Goal: Task Accomplishment & Management: Manage account settings

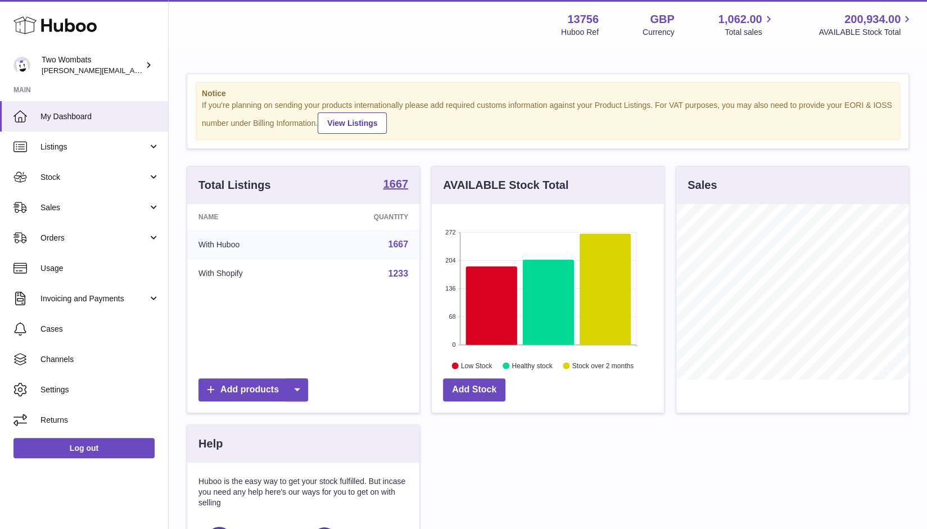
scroll to position [175, 233]
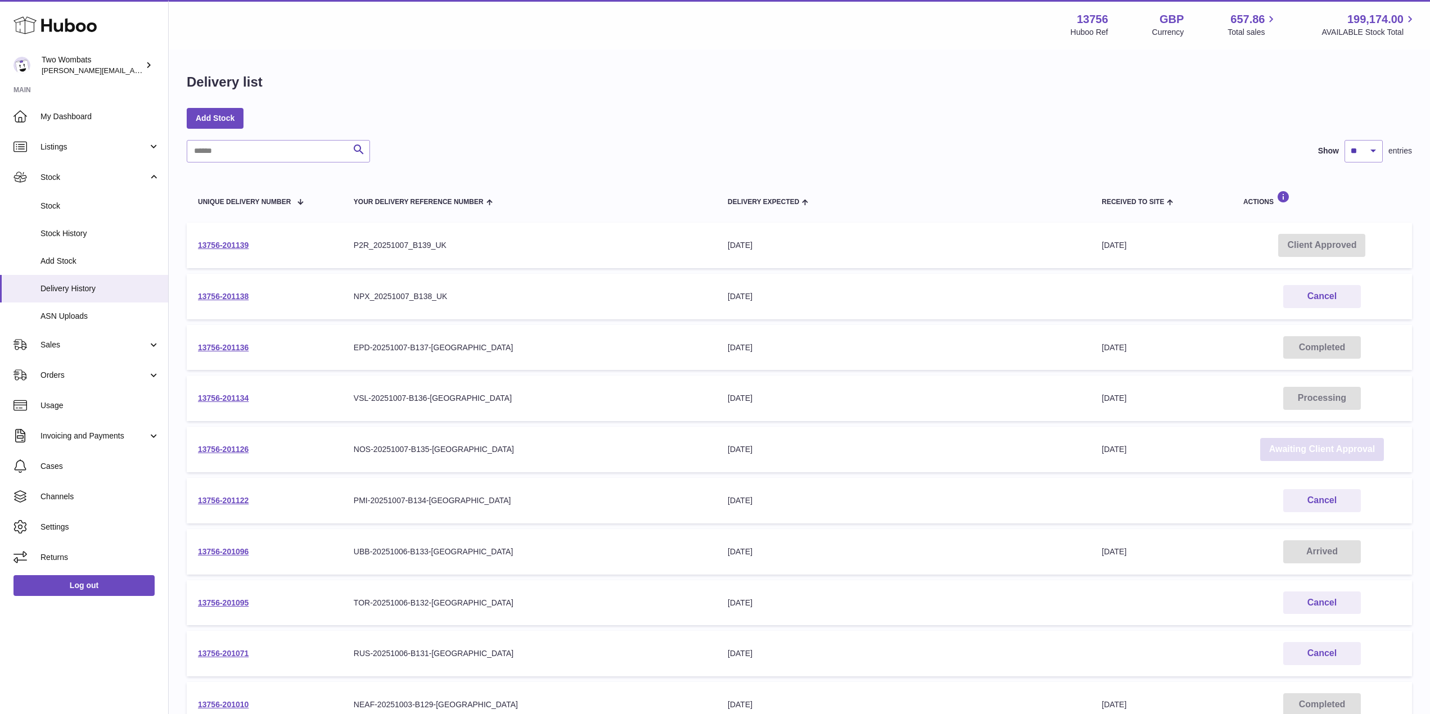
click at [1314, 450] on link "Awaiting Client Approval" at bounding box center [1322, 449] width 124 height 23
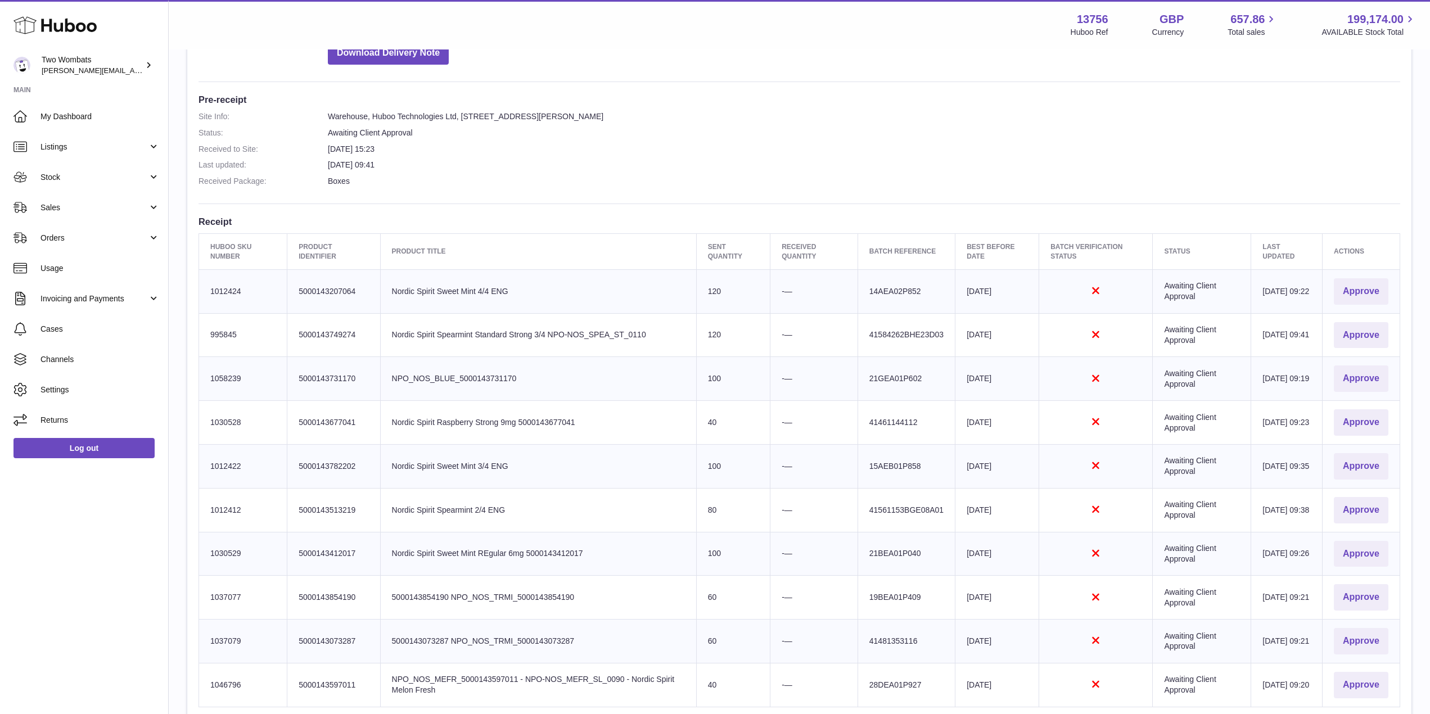
scroll to position [260, 0]
click at [1370, 295] on button "Approve" at bounding box center [1360, 291] width 55 height 26
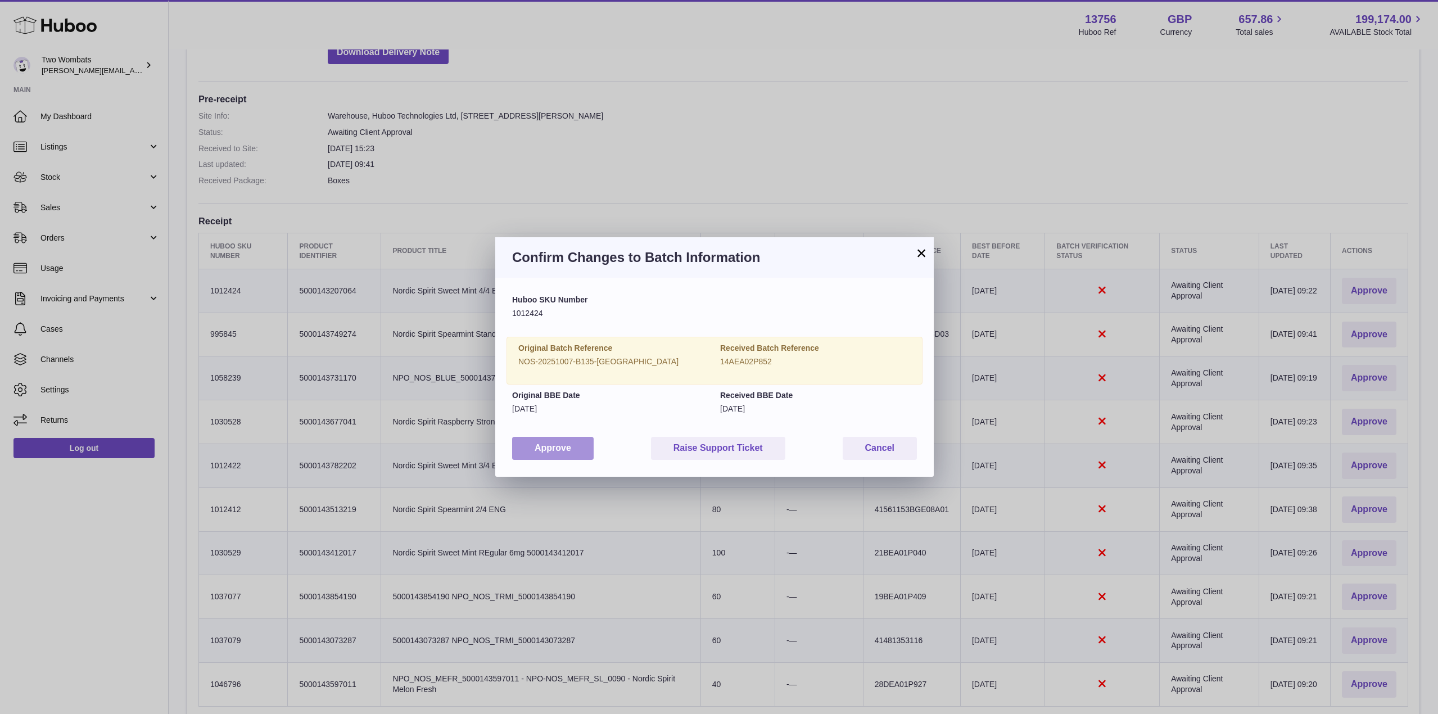
click at [558, 446] on button "Approve" at bounding box center [553, 448] width 82 height 23
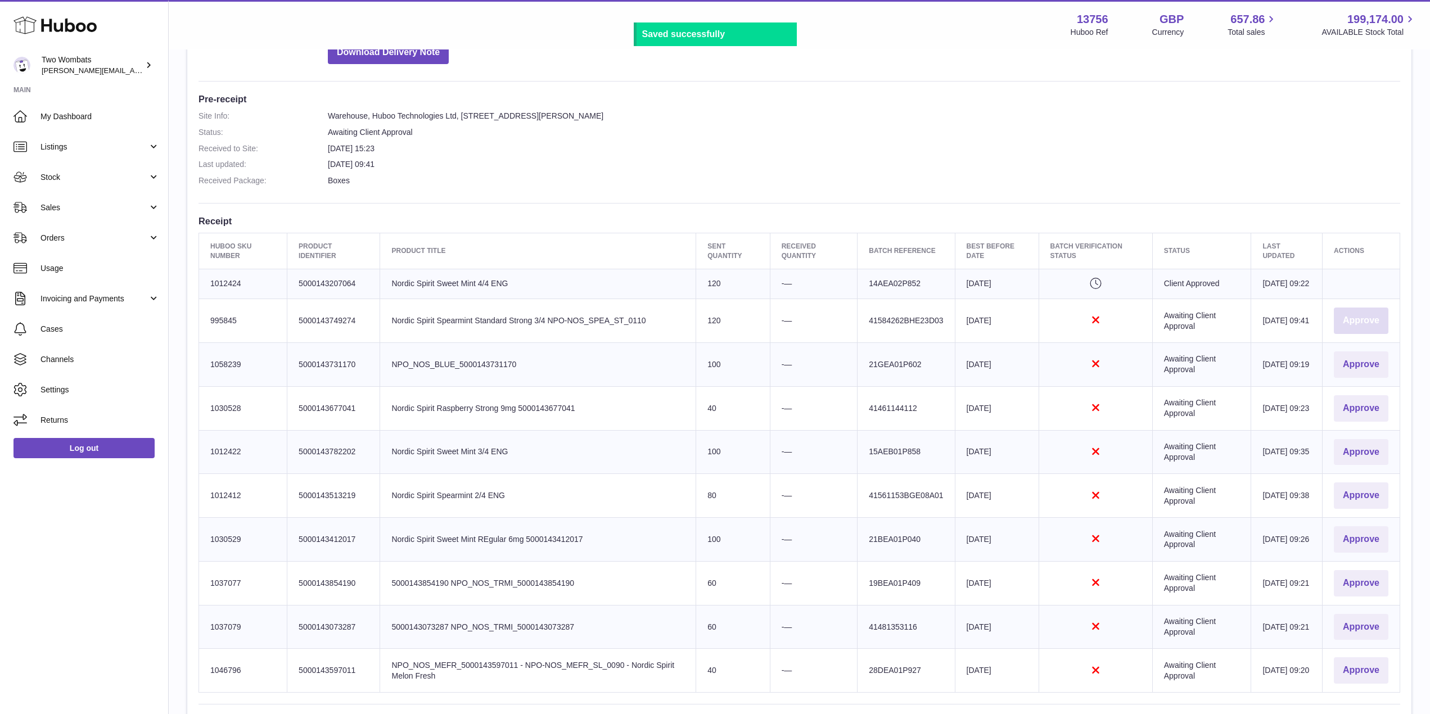
click at [1354, 318] on button "Approve" at bounding box center [1360, 320] width 55 height 26
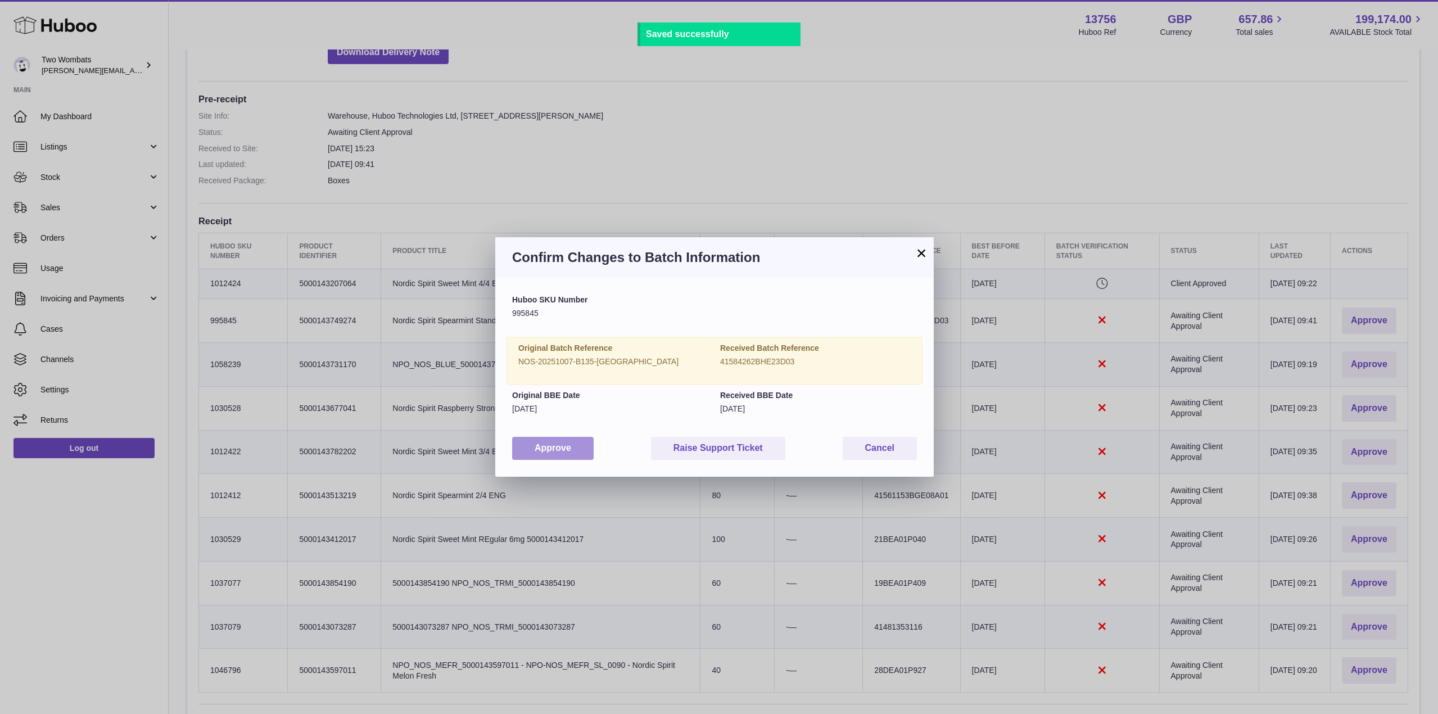
click at [540, 447] on button "Approve" at bounding box center [553, 448] width 82 height 23
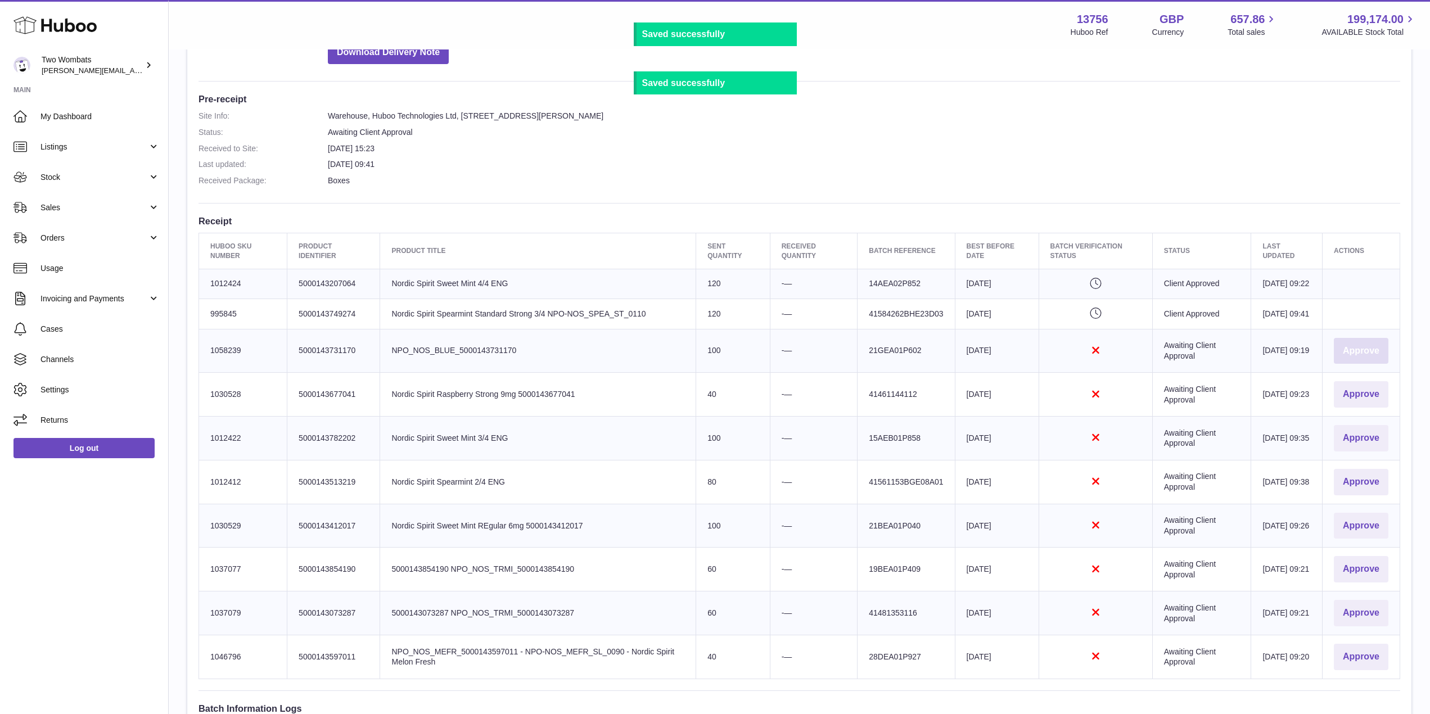
click at [1344, 358] on button "Approve" at bounding box center [1360, 351] width 55 height 26
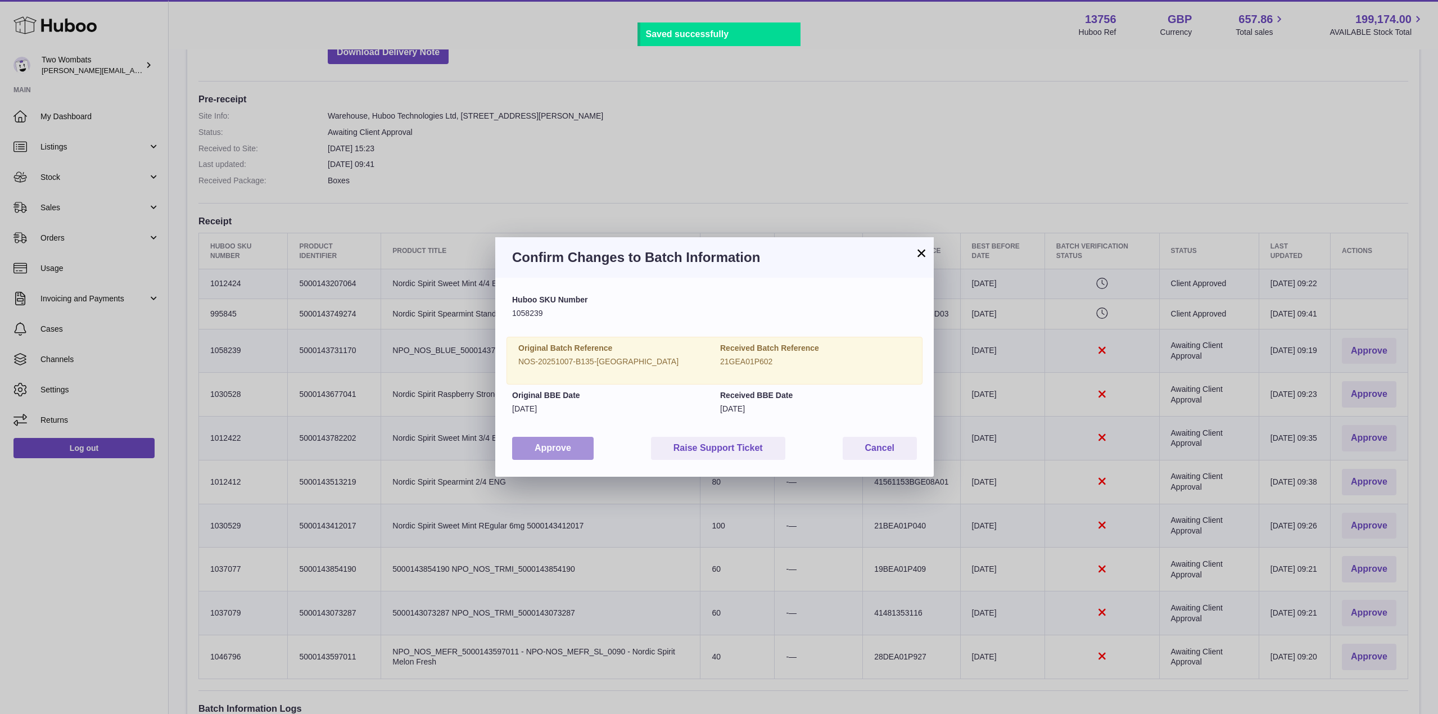
click at [573, 446] on button "Approve" at bounding box center [553, 448] width 82 height 23
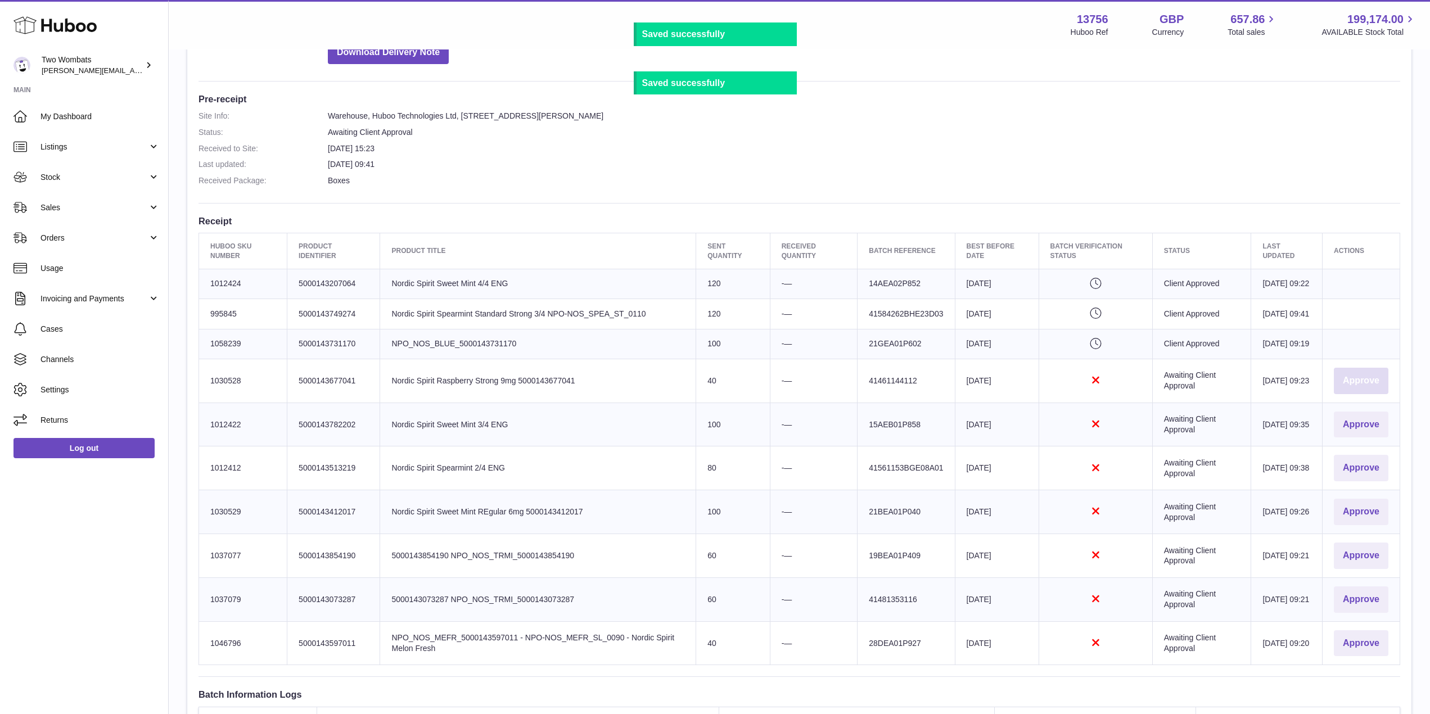
click at [1357, 394] on button "Approve" at bounding box center [1360, 381] width 55 height 26
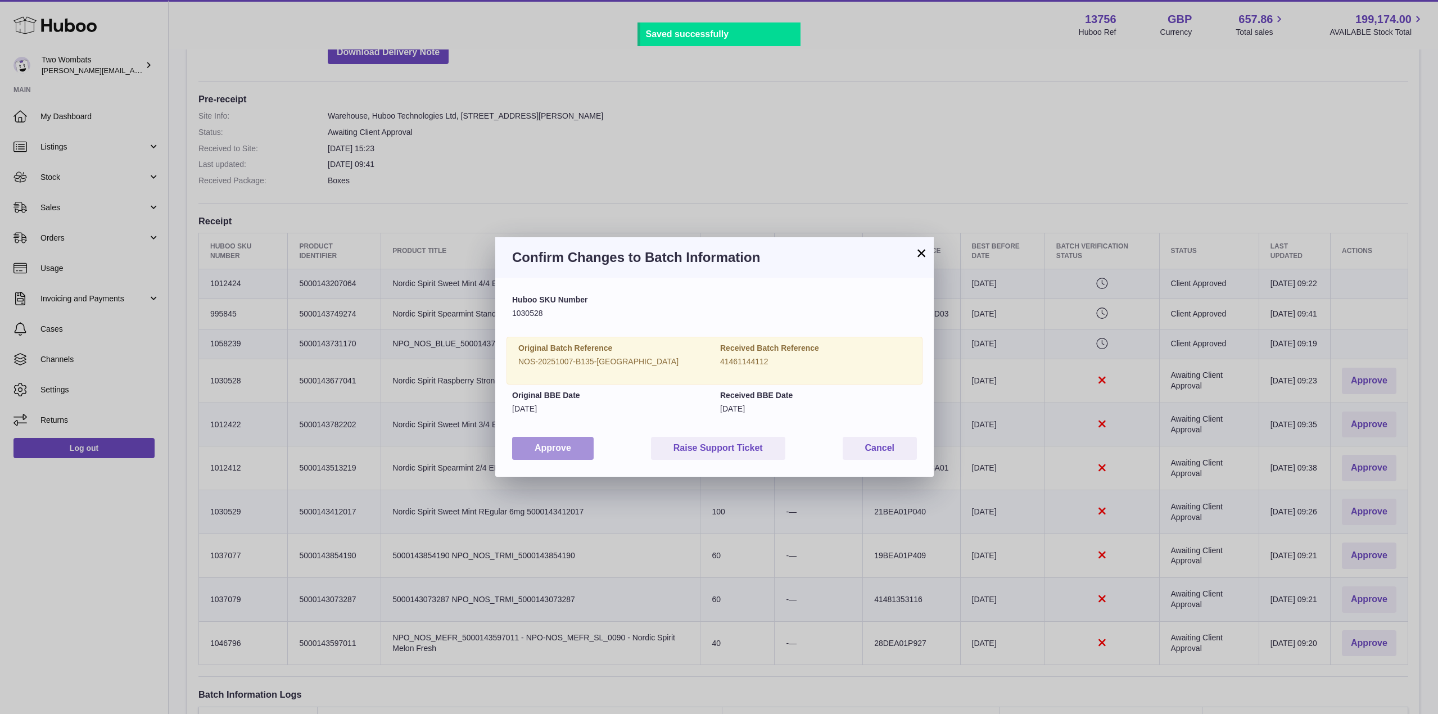
click at [538, 445] on button "Approve" at bounding box center [553, 448] width 82 height 23
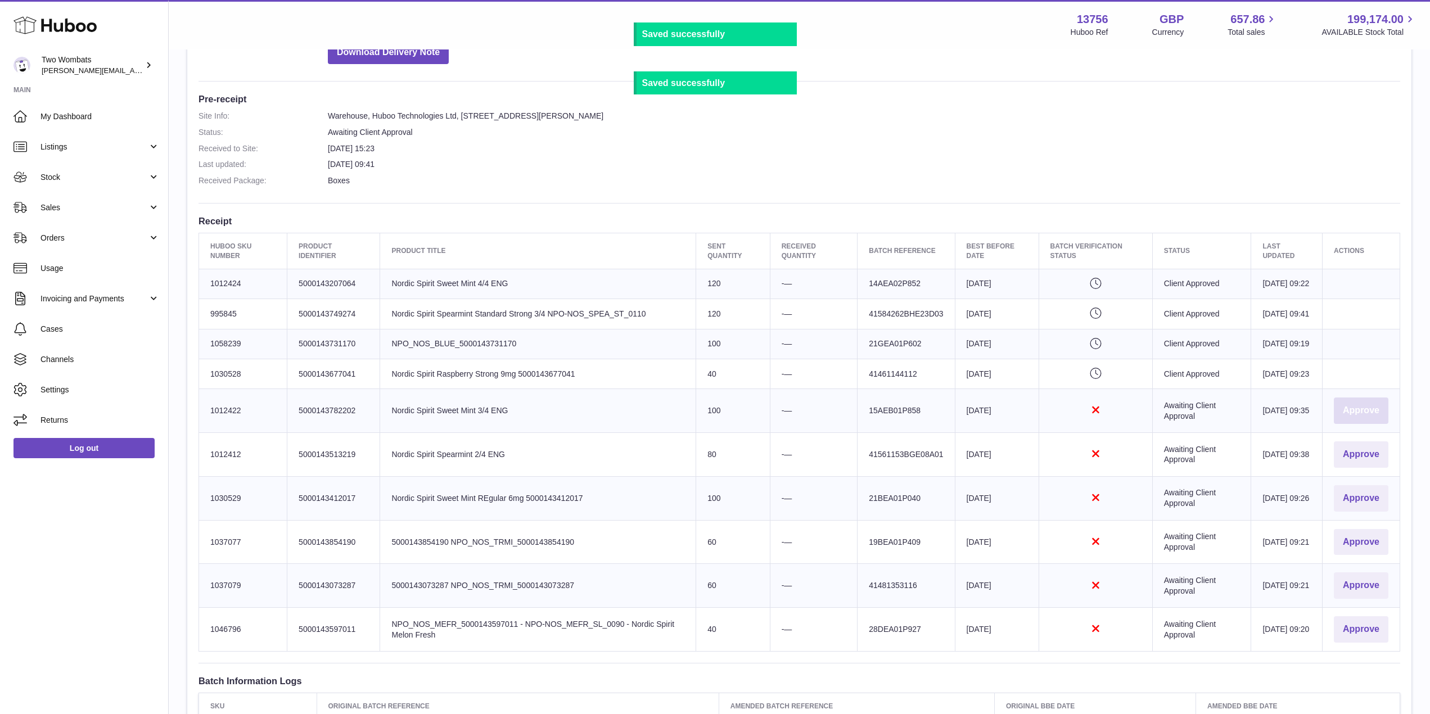
click at [1346, 424] on button "Approve" at bounding box center [1360, 410] width 55 height 26
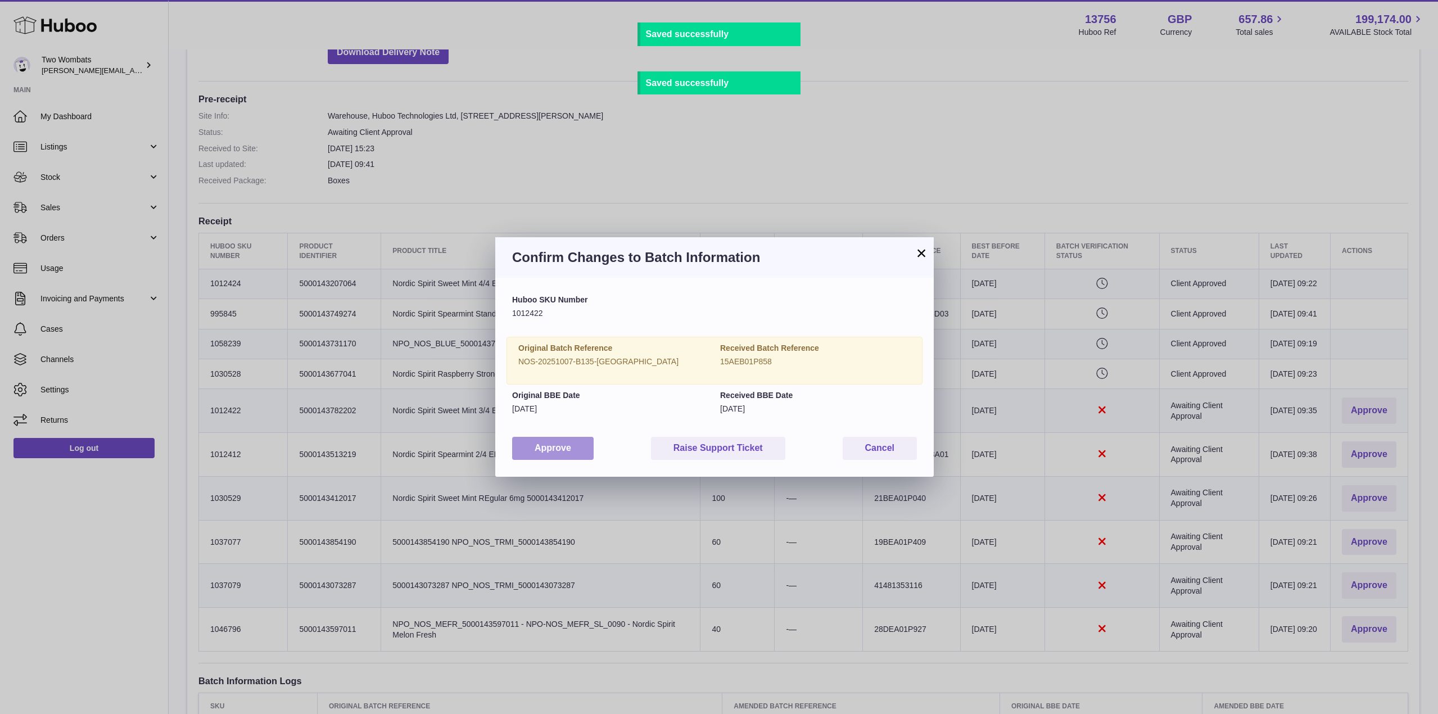
click at [559, 442] on button "Approve" at bounding box center [553, 448] width 82 height 23
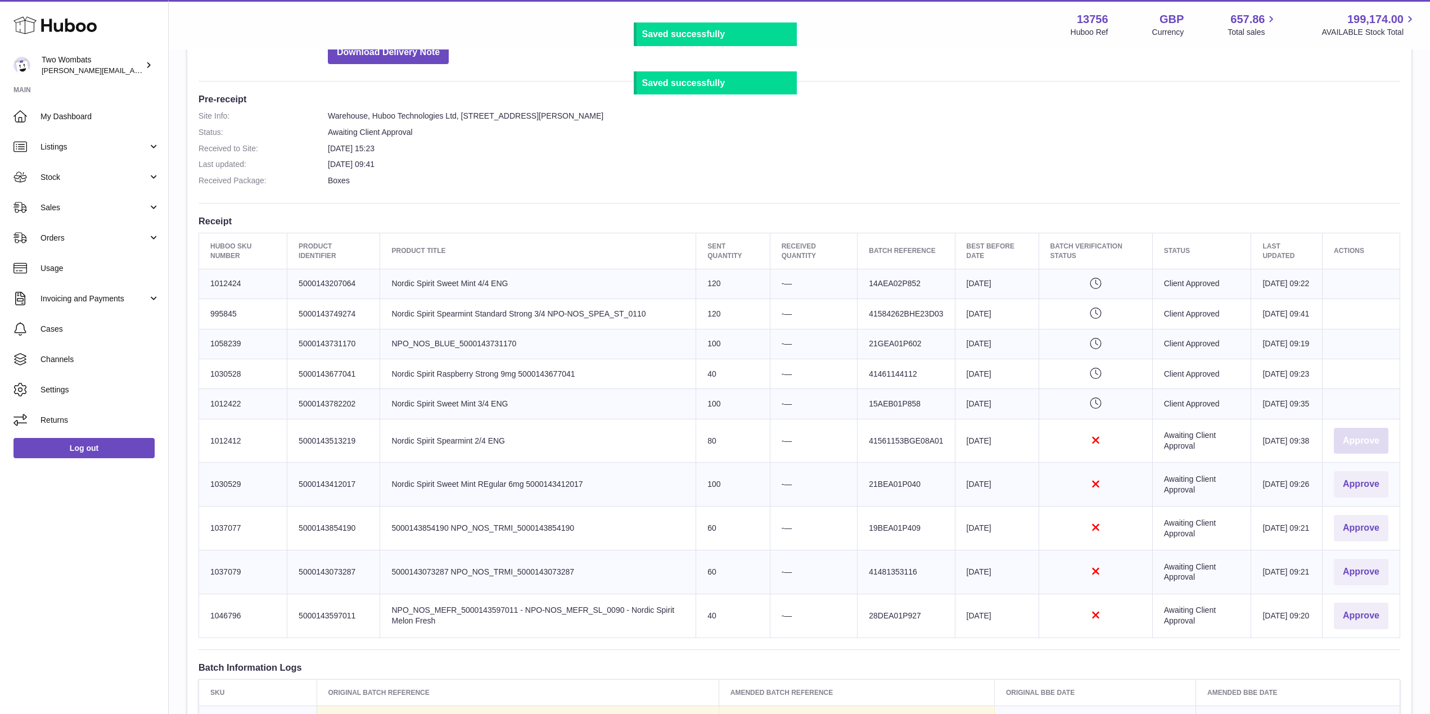
click at [1361, 454] on button "Approve" at bounding box center [1360, 441] width 55 height 26
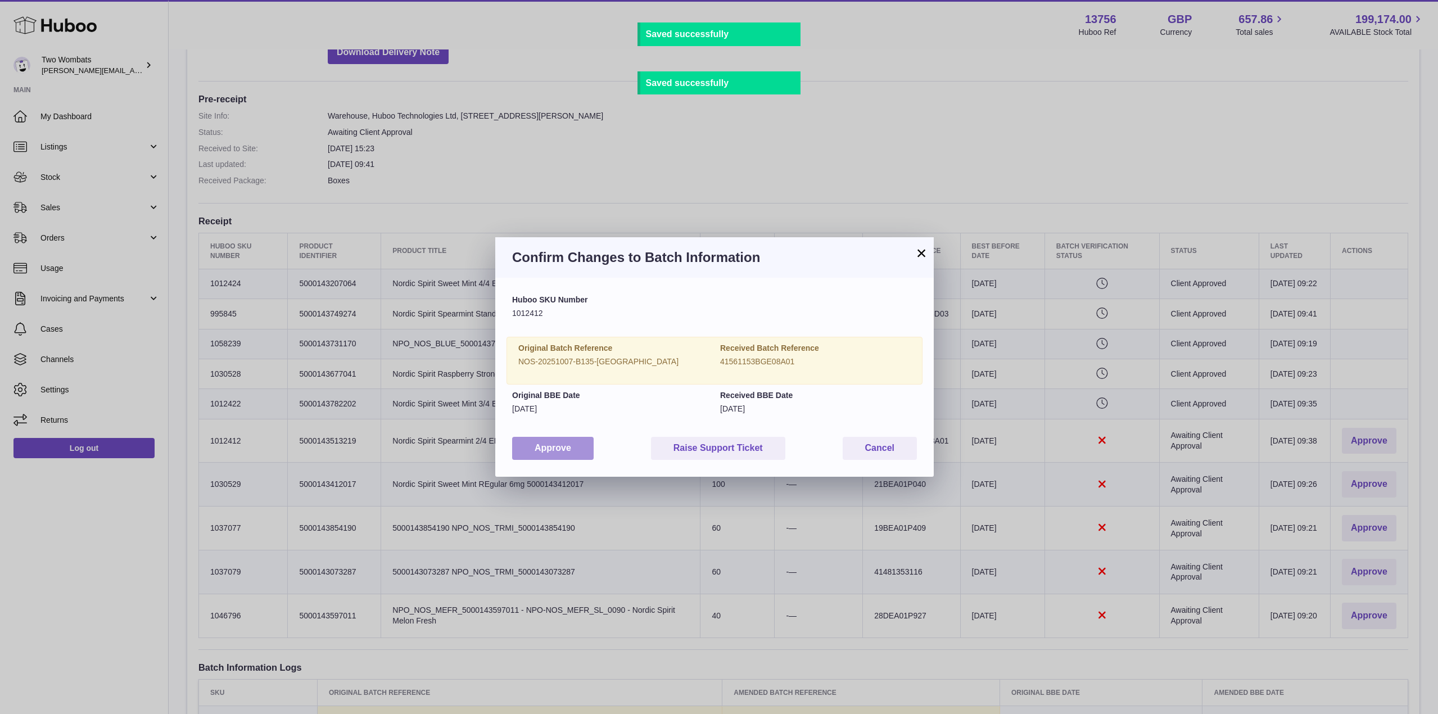
click at [563, 449] on button "Approve" at bounding box center [553, 448] width 82 height 23
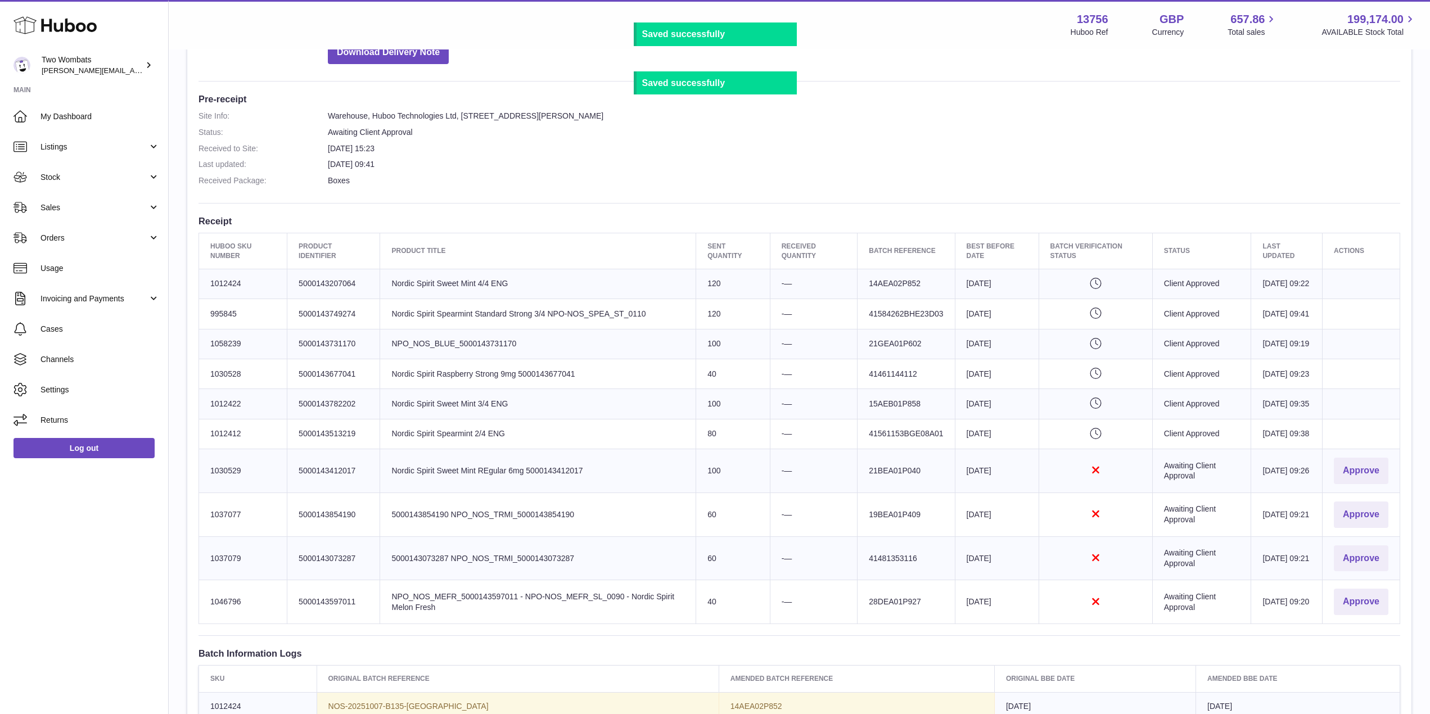
click at [1355, 493] on td "Actions Approve" at bounding box center [1361, 471] width 78 height 44
click at [1355, 484] on button "Approve" at bounding box center [1360, 471] width 55 height 26
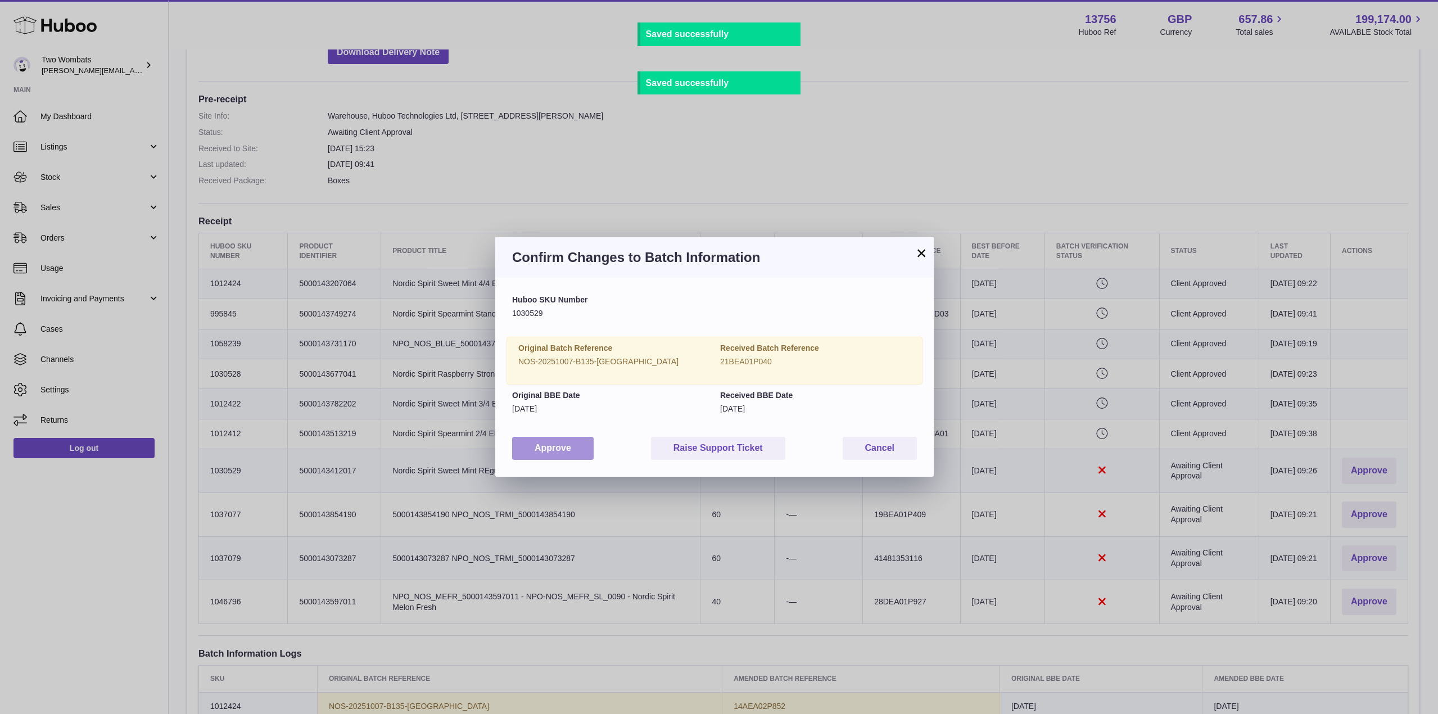
click at [568, 451] on button "Approve" at bounding box center [553, 448] width 82 height 23
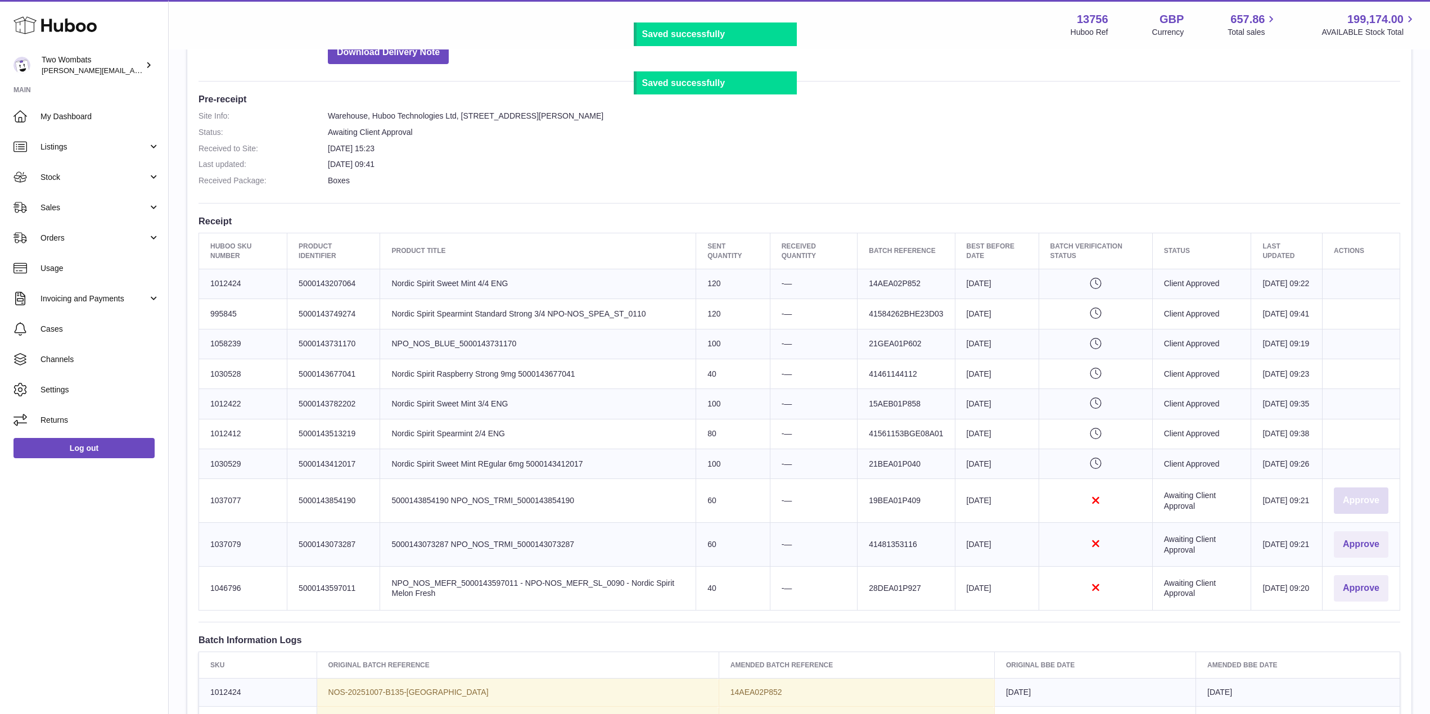
click at [1369, 514] on button "Approve" at bounding box center [1360, 500] width 55 height 26
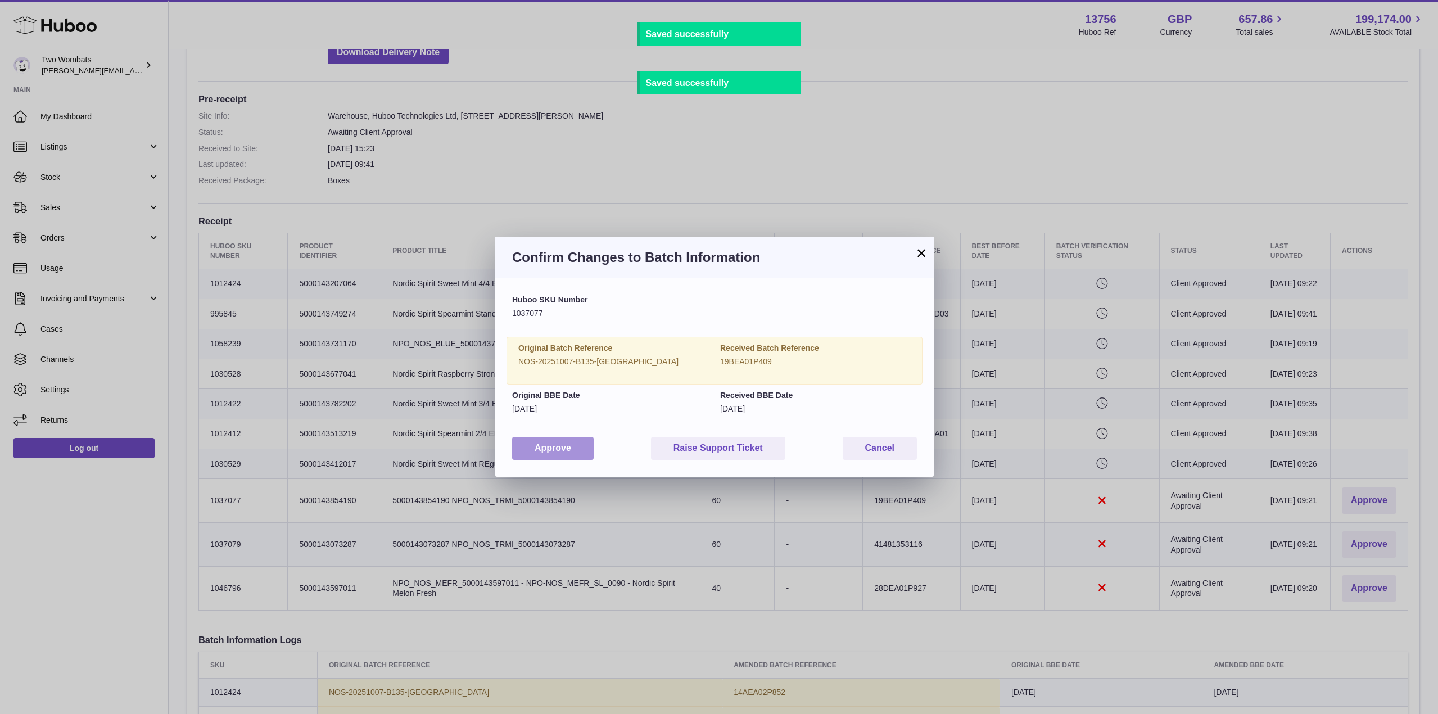
click at [577, 437] on button "Approve" at bounding box center [553, 448] width 82 height 23
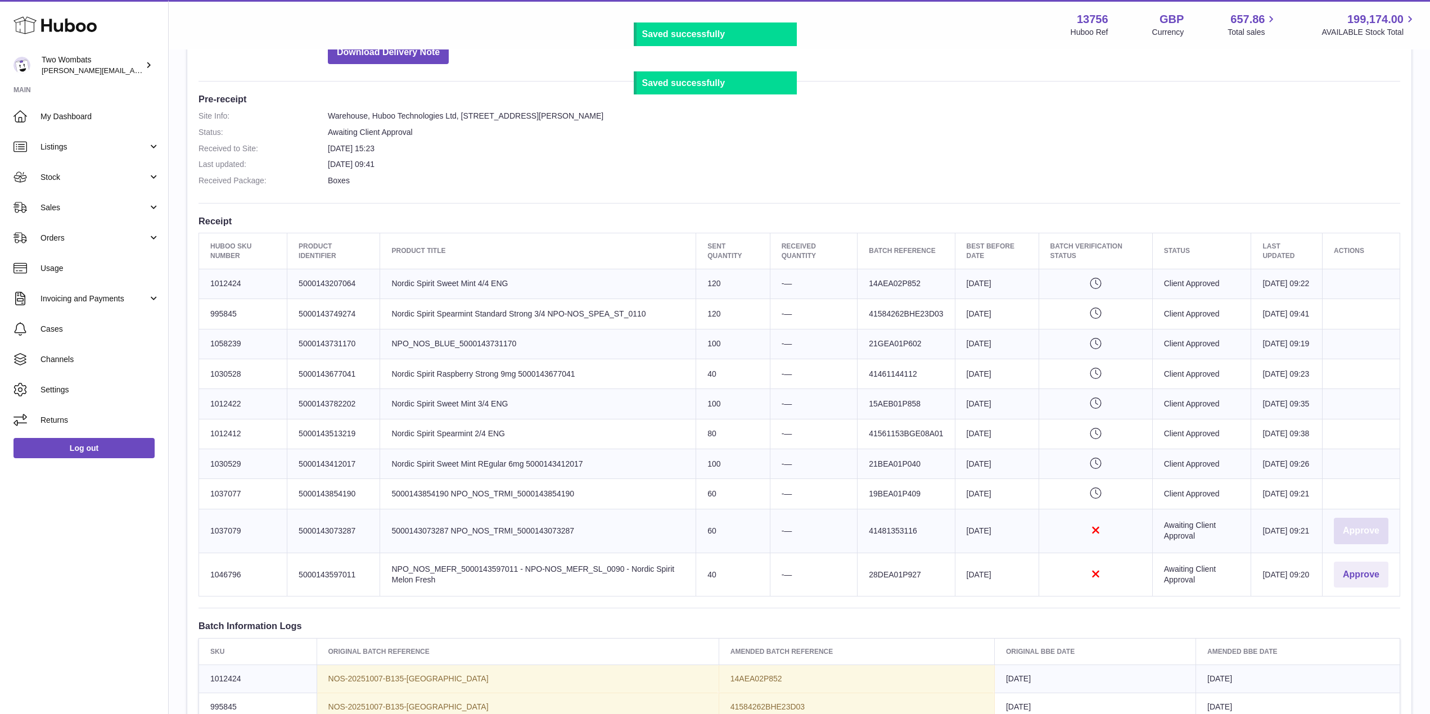
click at [1346, 544] on button "Approve" at bounding box center [1360, 531] width 55 height 26
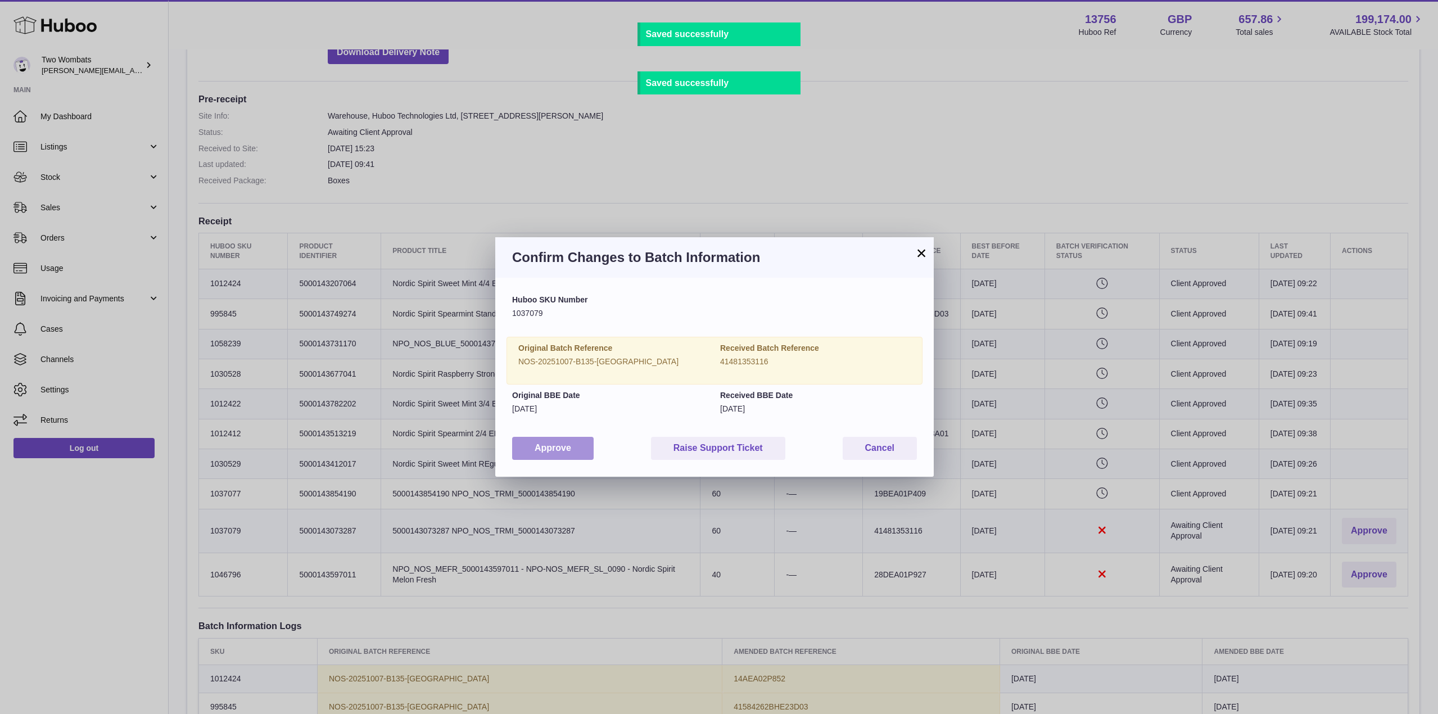
click at [552, 443] on button "Approve" at bounding box center [553, 448] width 82 height 23
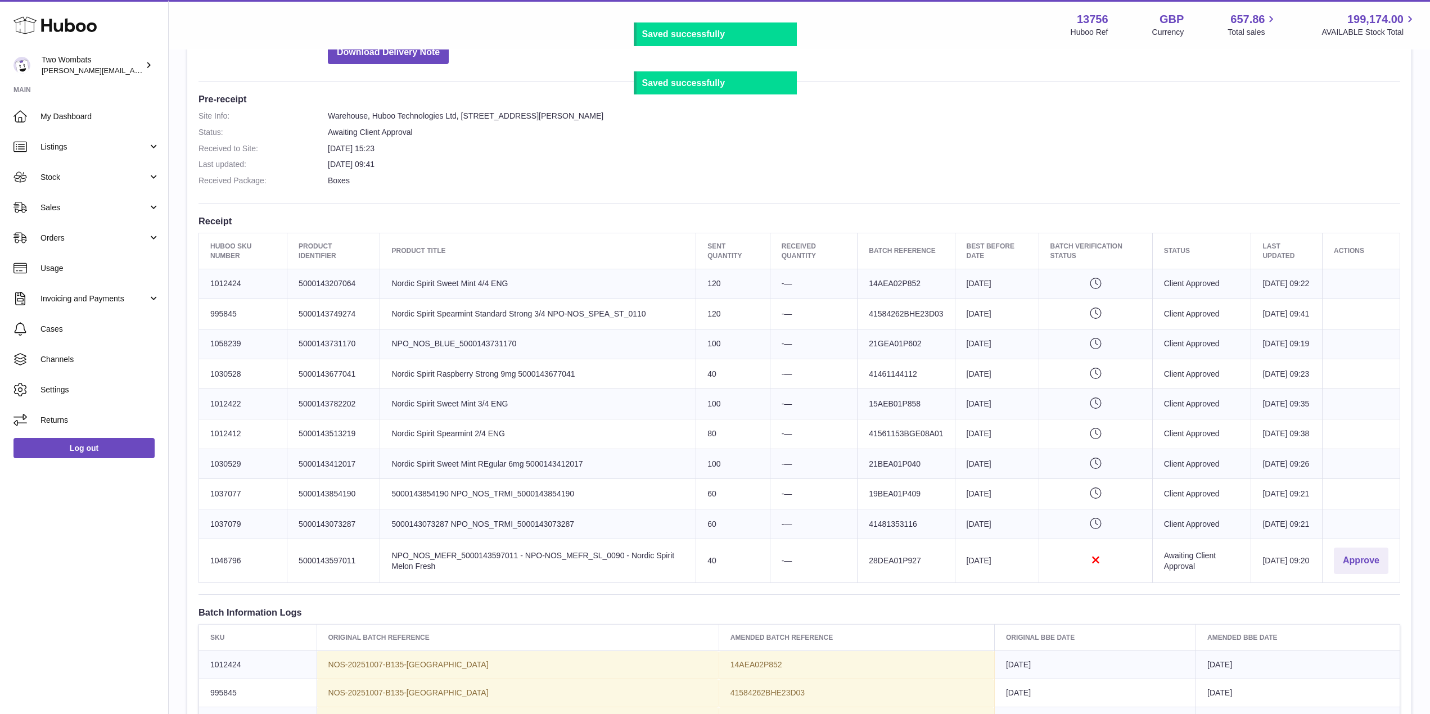
click at [1341, 583] on td "Actions Approve" at bounding box center [1361, 561] width 78 height 44
click at [1362, 574] on button "Approve" at bounding box center [1360, 561] width 55 height 26
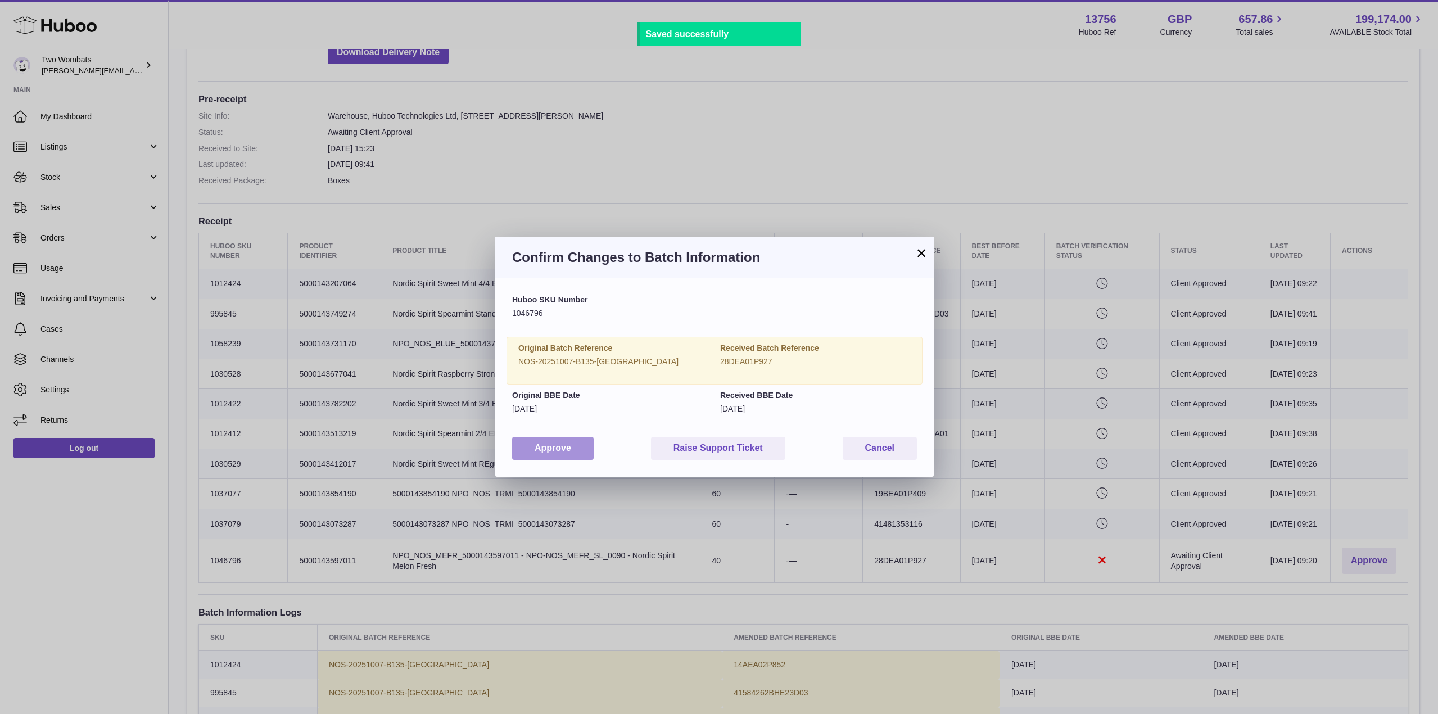
click at [549, 458] on button "Approve" at bounding box center [553, 448] width 82 height 23
